Goal: Information Seeking & Learning: Compare options

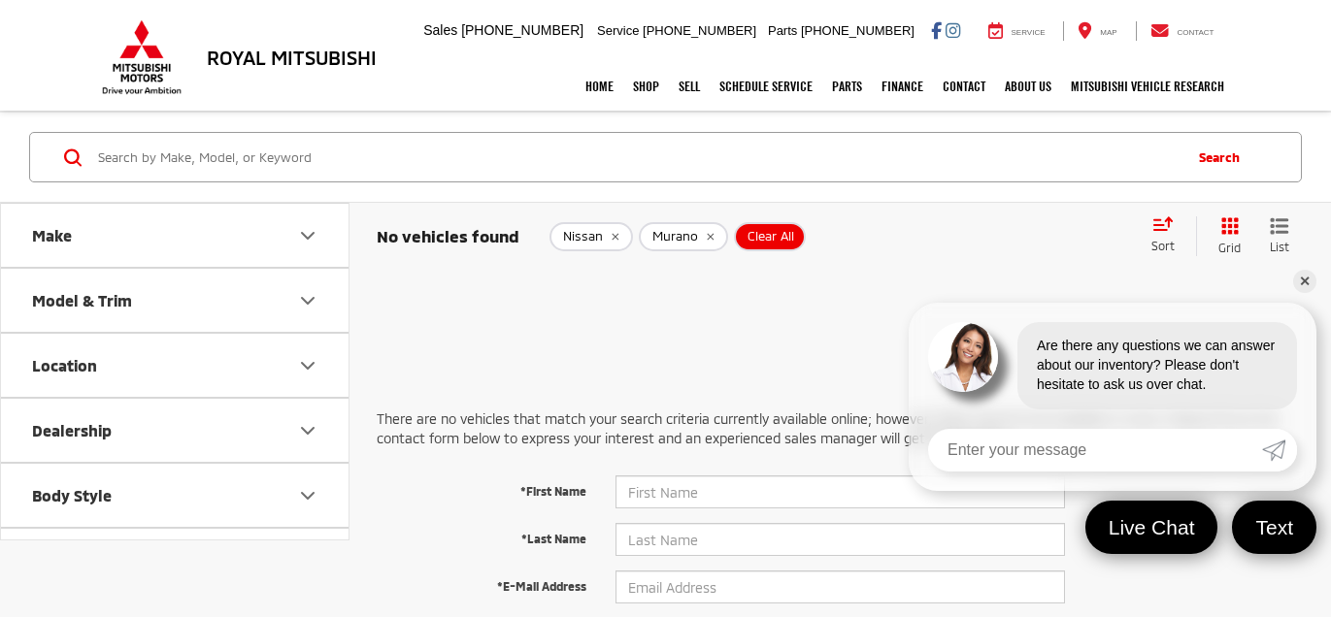
click at [611, 231] on icon "remove Nissan" at bounding box center [614, 237] width 13 height 12
click at [614, 231] on icon "remove Murano" at bounding box center [620, 237] width 13 height 12
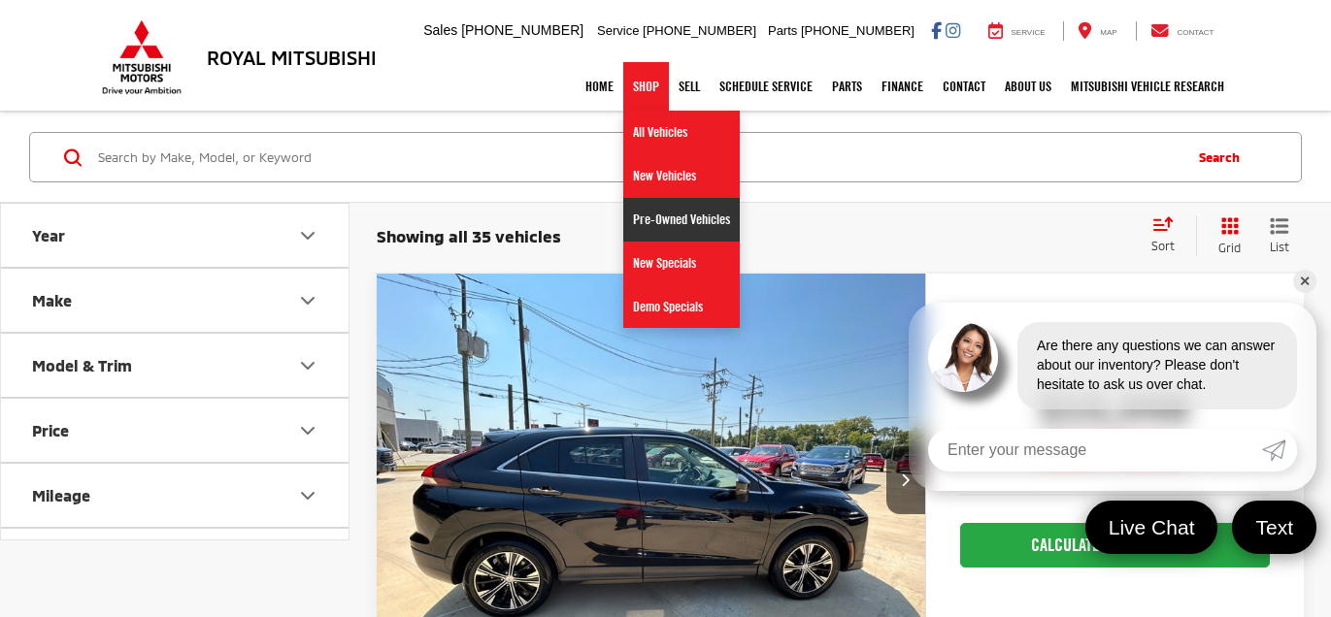
click at [662, 208] on link "Pre-Owned Vehicles" at bounding box center [681, 220] width 116 height 44
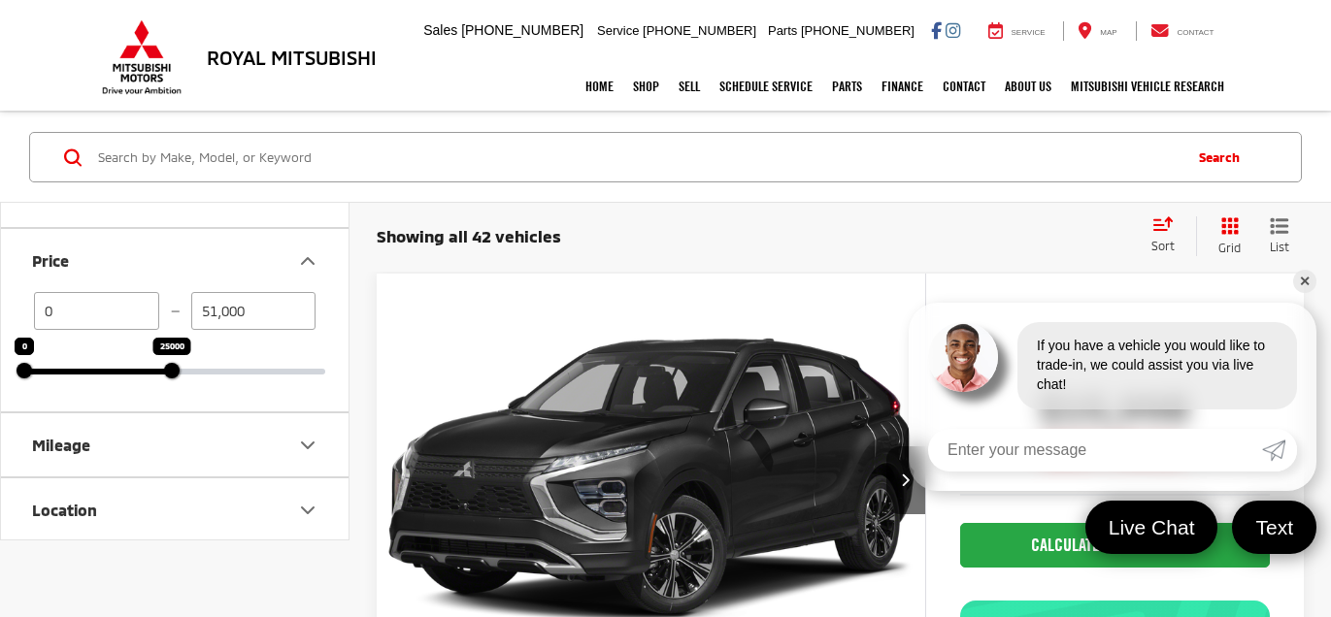
click at [178, 363] on div at bounding box center [172, 371] width 16 height 16
type input "25,000"
click at [1303, 278] on link "✕" at bounding box center [1304, 281] width 23 height 23
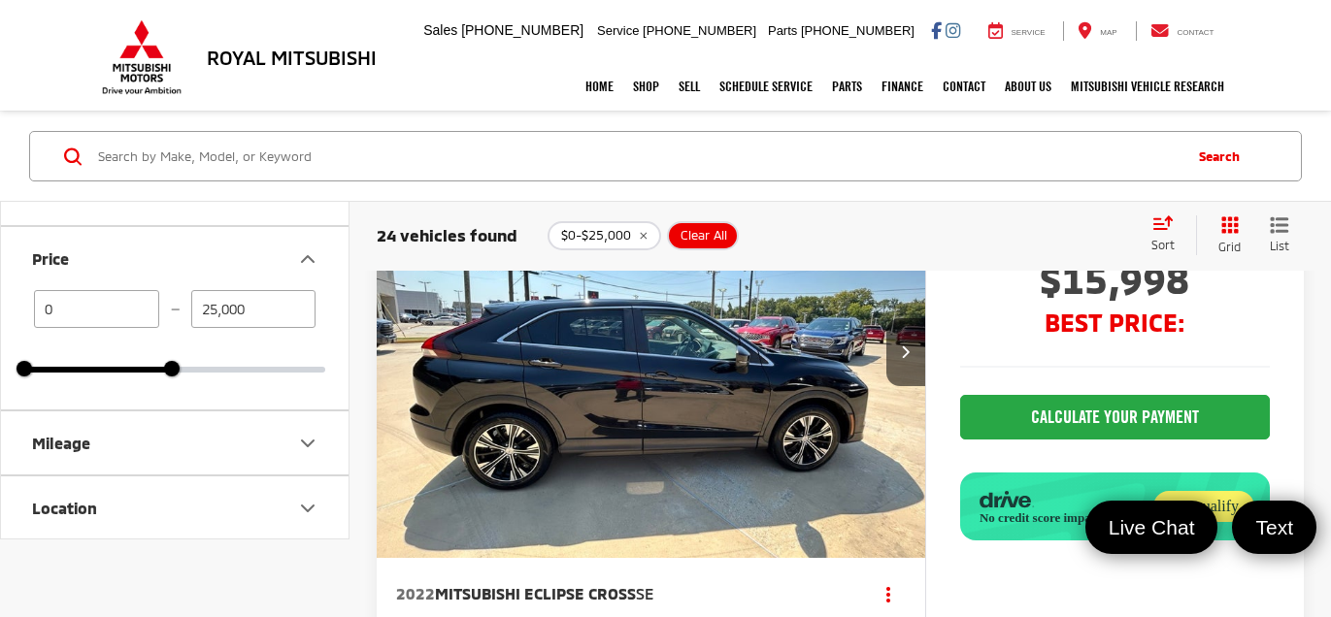
scroll to position [167, 0]
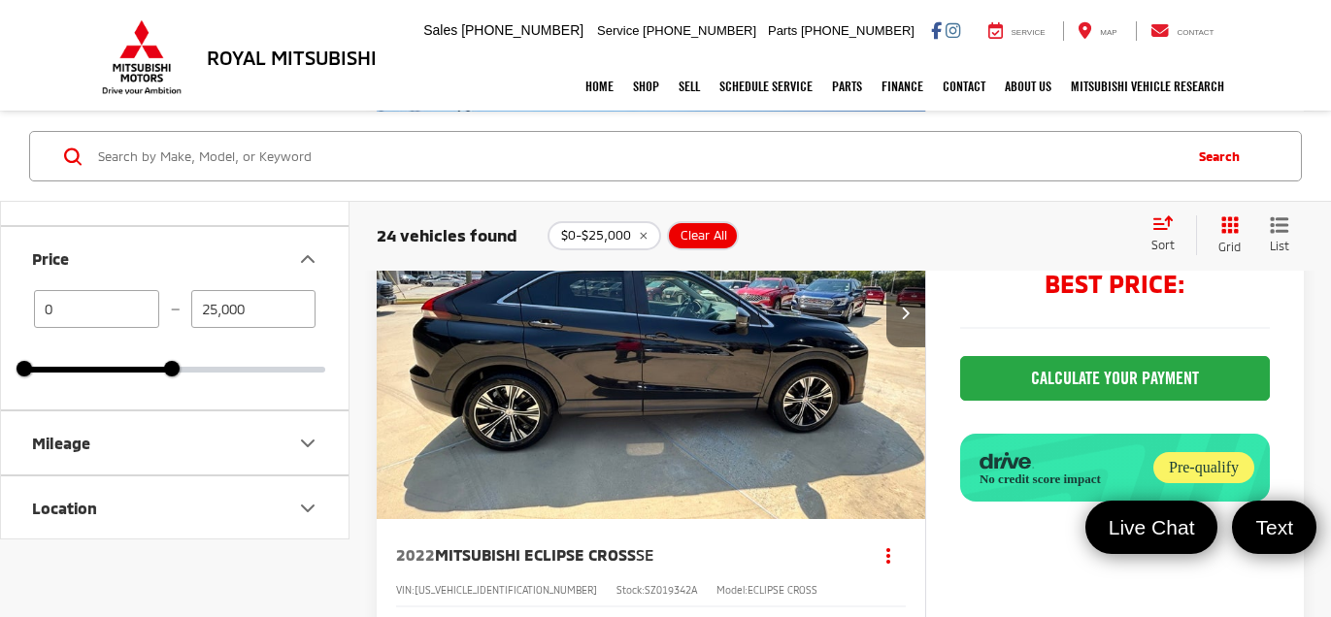
click at [904, 295] on button "Next image" at bounding box center [905, 314] width 39 height 68
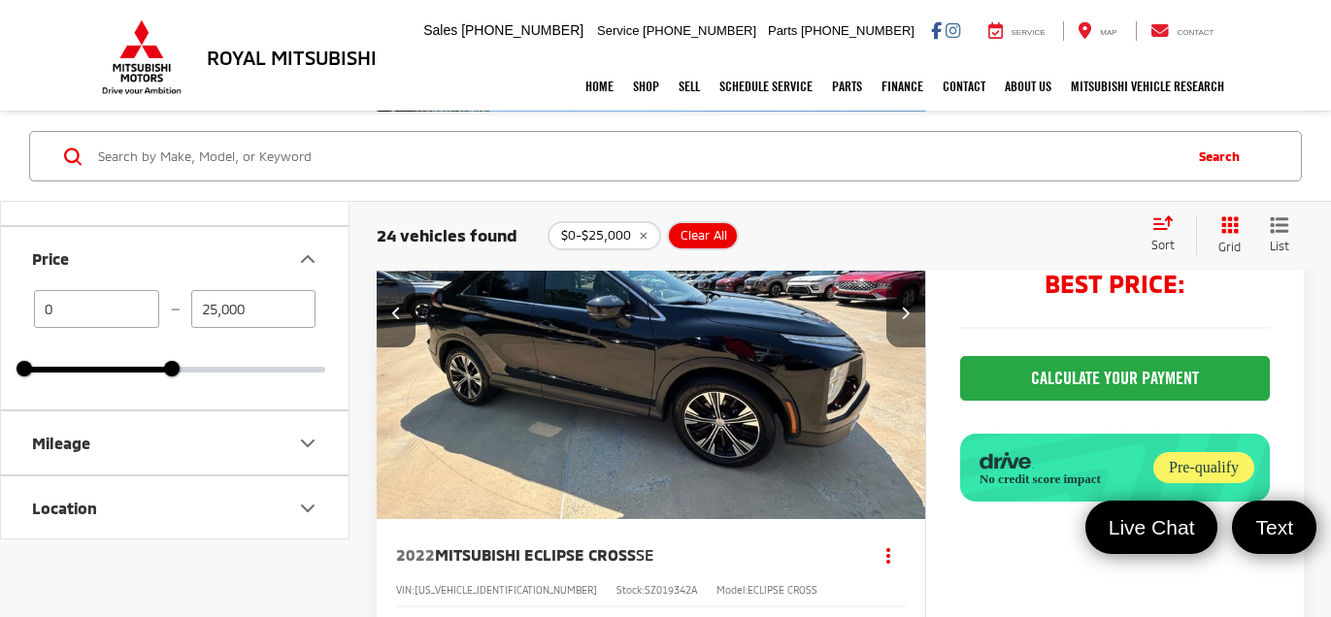
click at [904, 295] on button "Next image" at bounding box center [905, 314] width 39 height 68
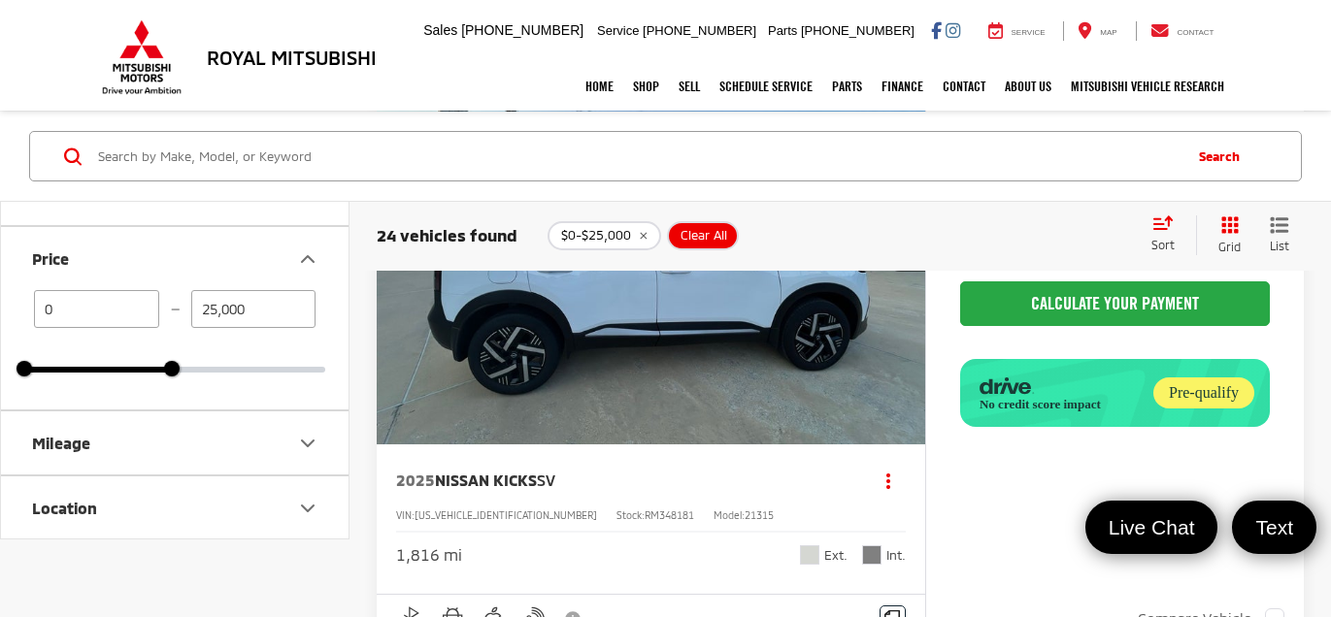
scroll to position [14366, 0]
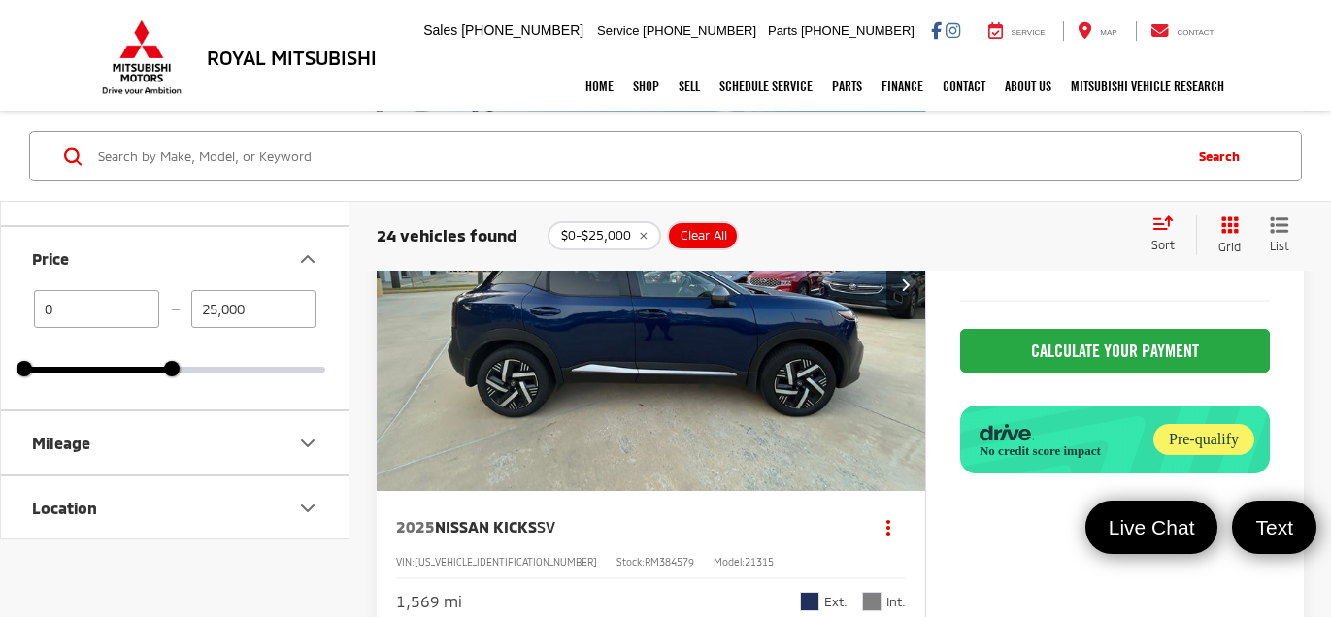
click at [764, 536] on div "2025 Nissan Kicks SV Copy Link Share Print View Details VIN: [US_VEHICLE_IDENTI…" at bounding box center [651, 566] width 548 height 150
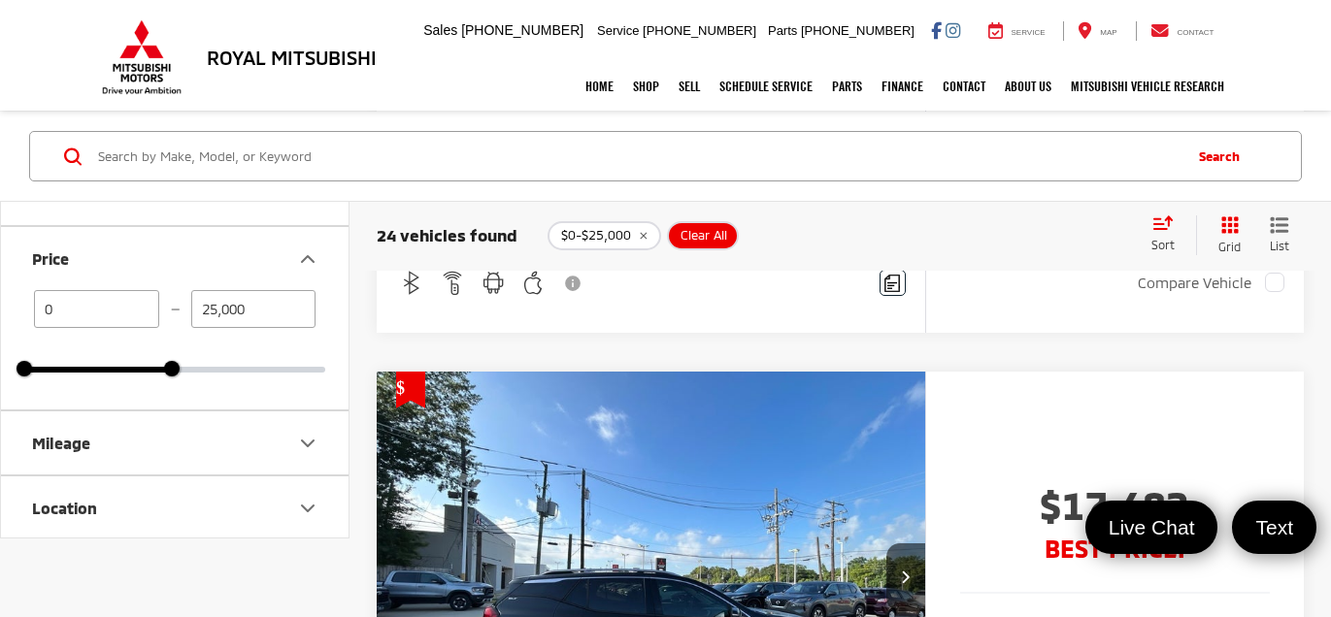
scroll to position [0, 0]
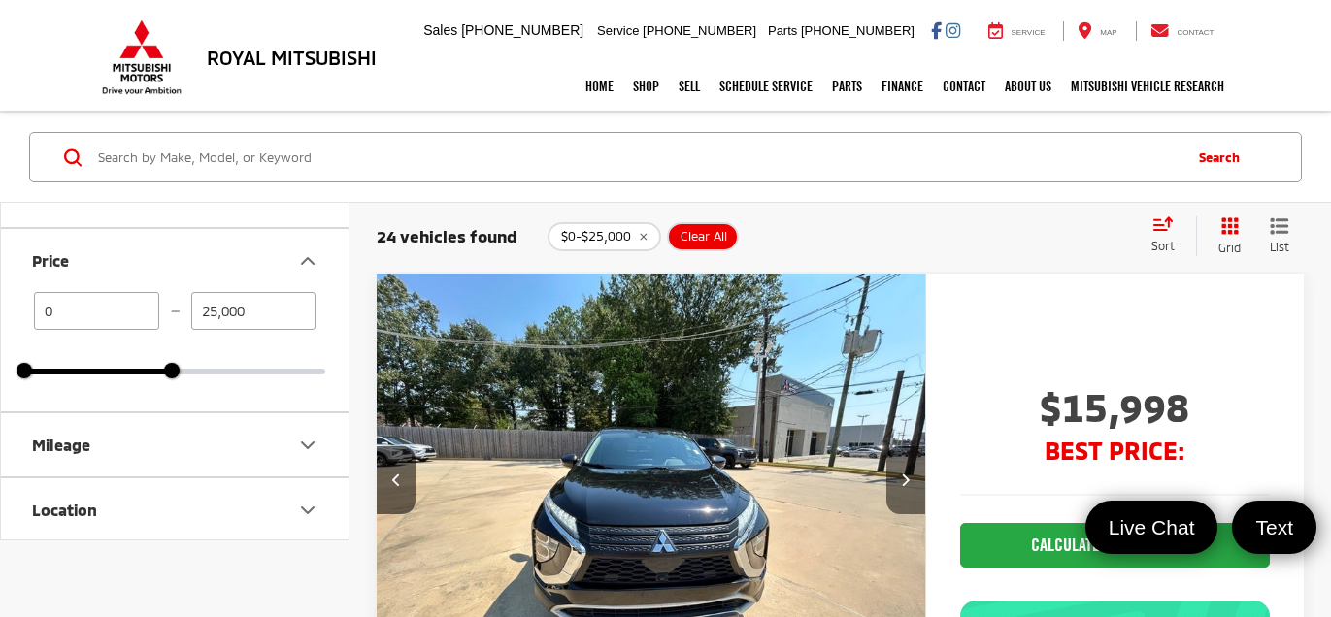
click at [913, 492] on button "Next image" at bounding box center [905, 480] width 39 height 68
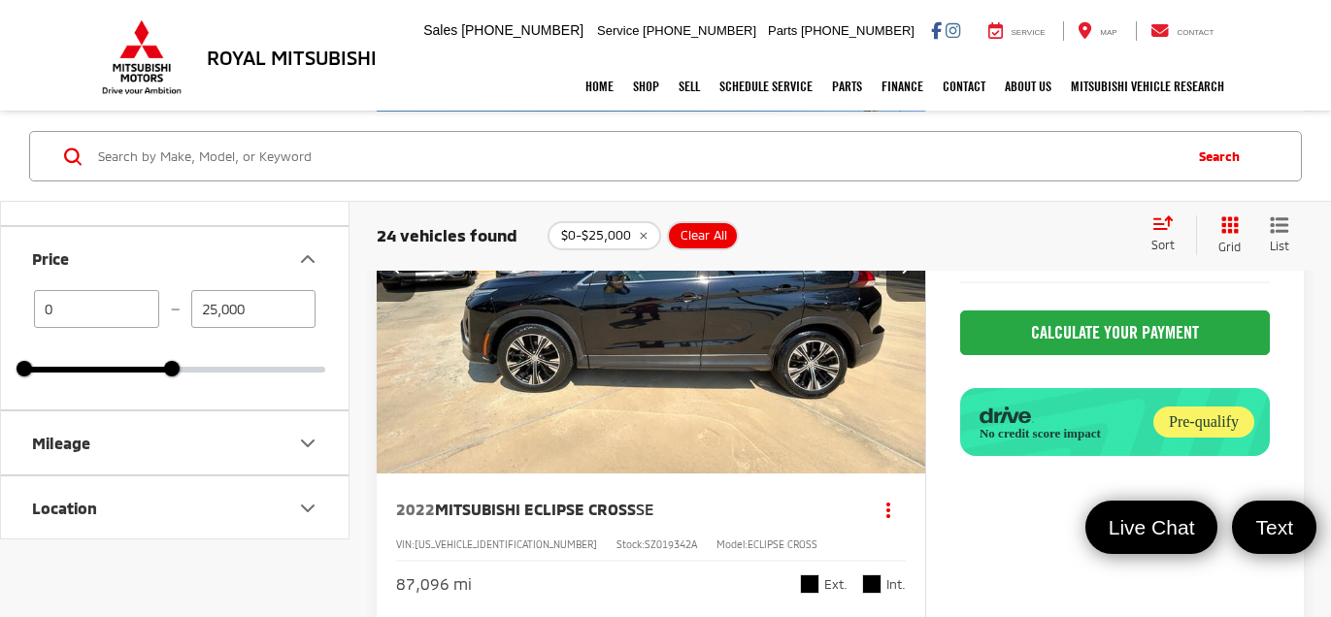
scroll to position [217, 0]
